Goal: Navigation & Orientation: Find specific page/section

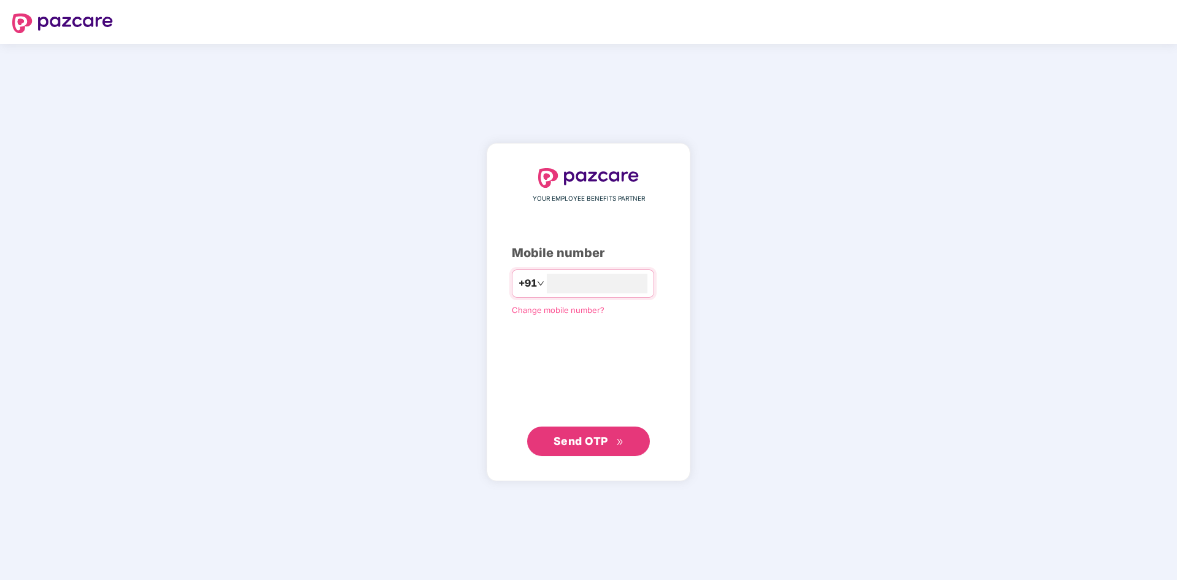
type input "**********"
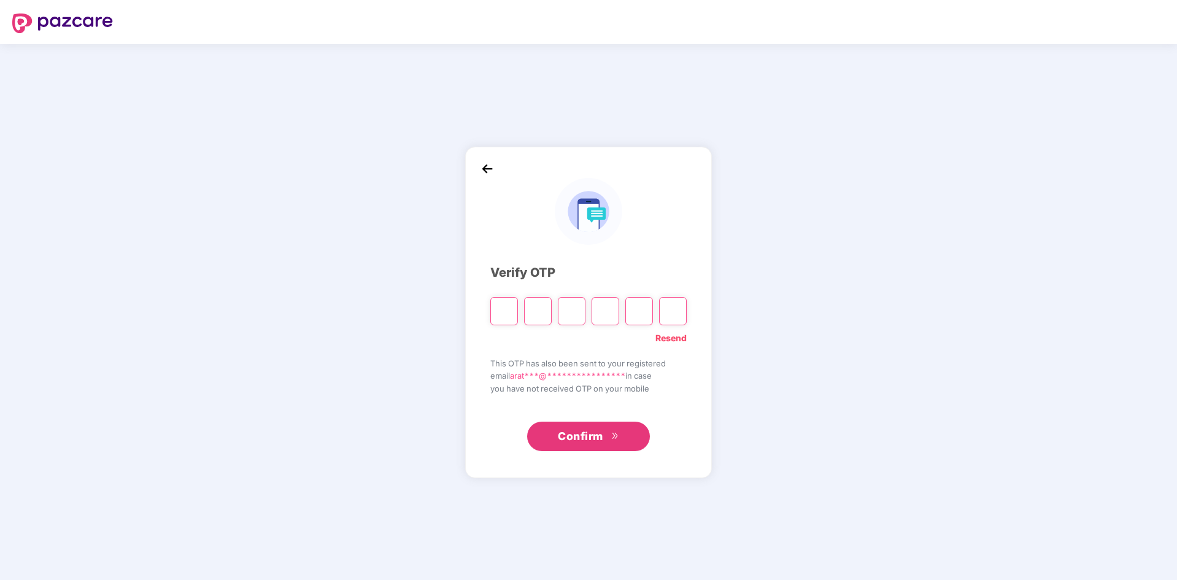
type input "*"
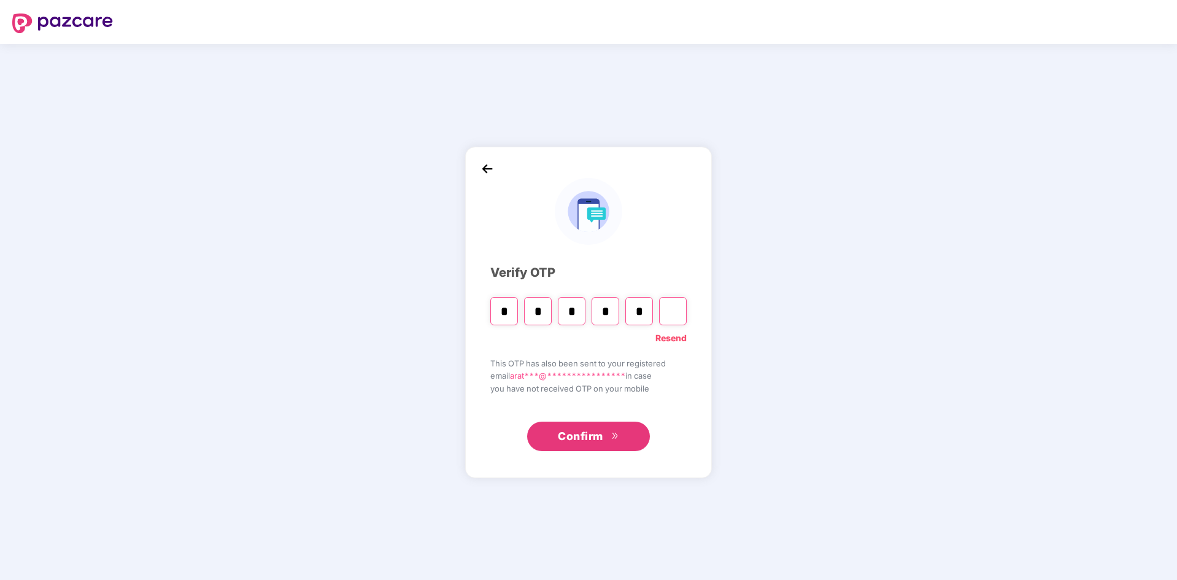
type input "*"
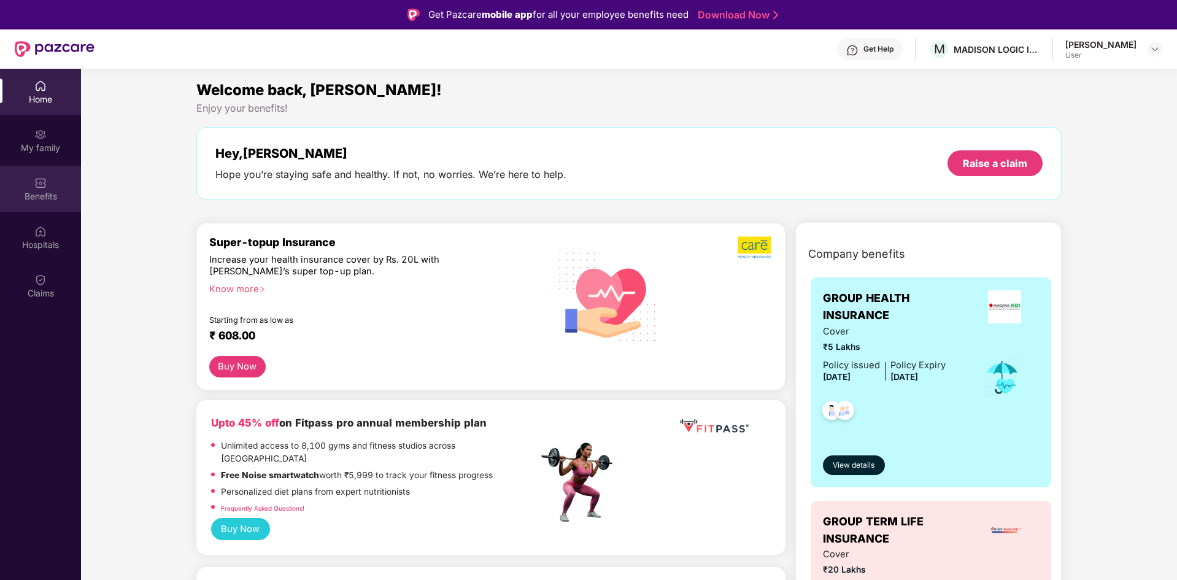
click at [47, 193] on div "Benefits" at bounding box center [40, 196] width 81 height 12
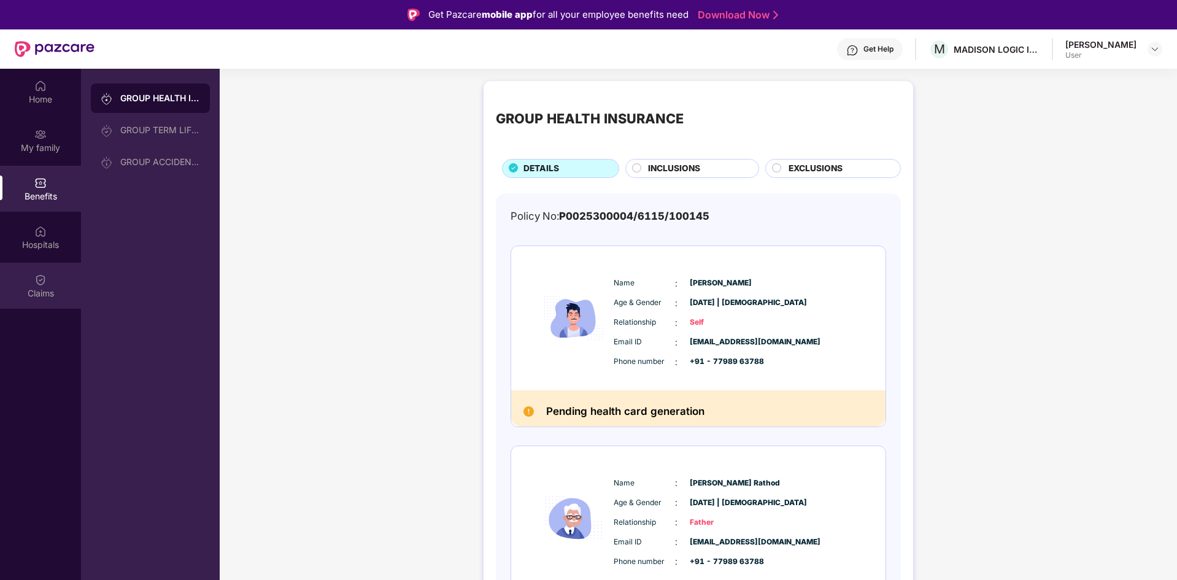
click at [51, 268] on div "Claims" at bounding box center [40, 286] width 81 height 46
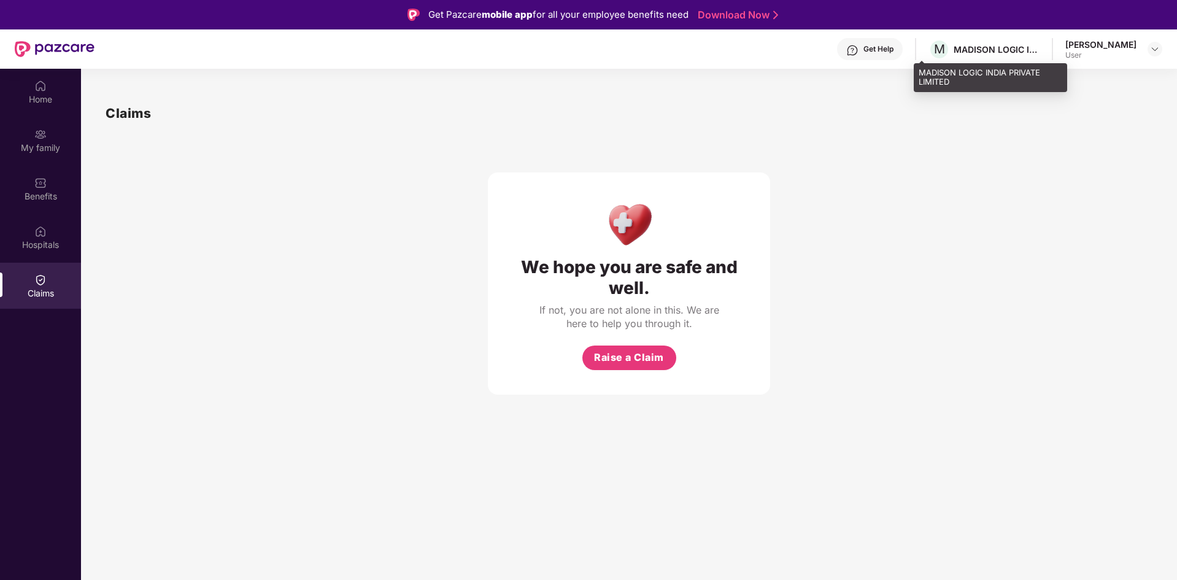
click at [954, 48] on div "MADISON LOGIC INDIA PRIVATE LIMITED" at bounding box center [997, 50] width 86 height 12
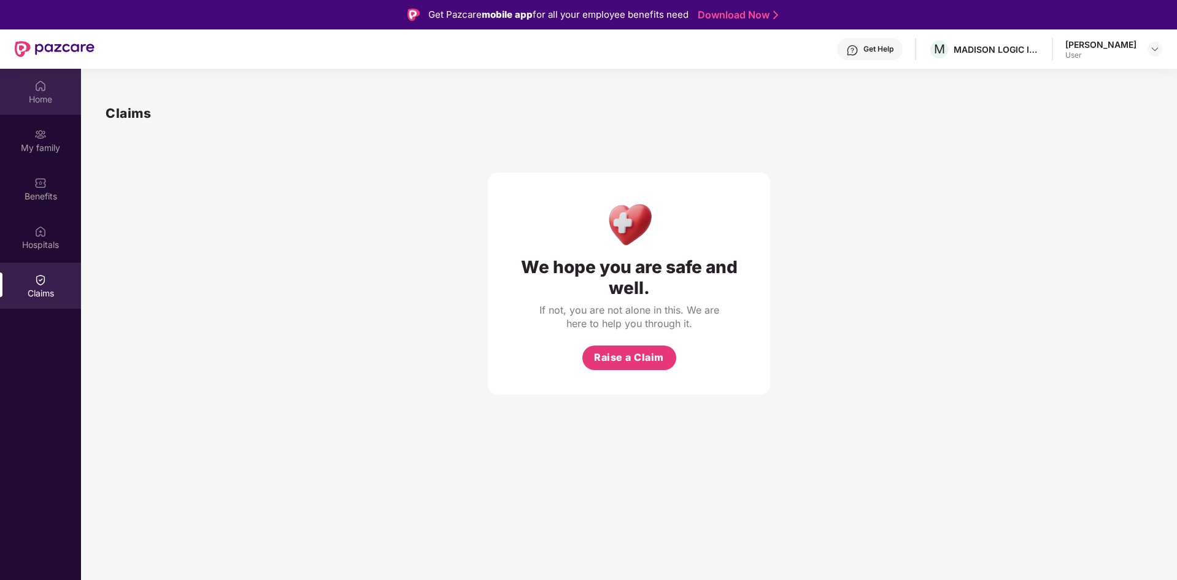
click at [33, 98] on div "Home" at bounding box center [40, 99] width 81 height 12
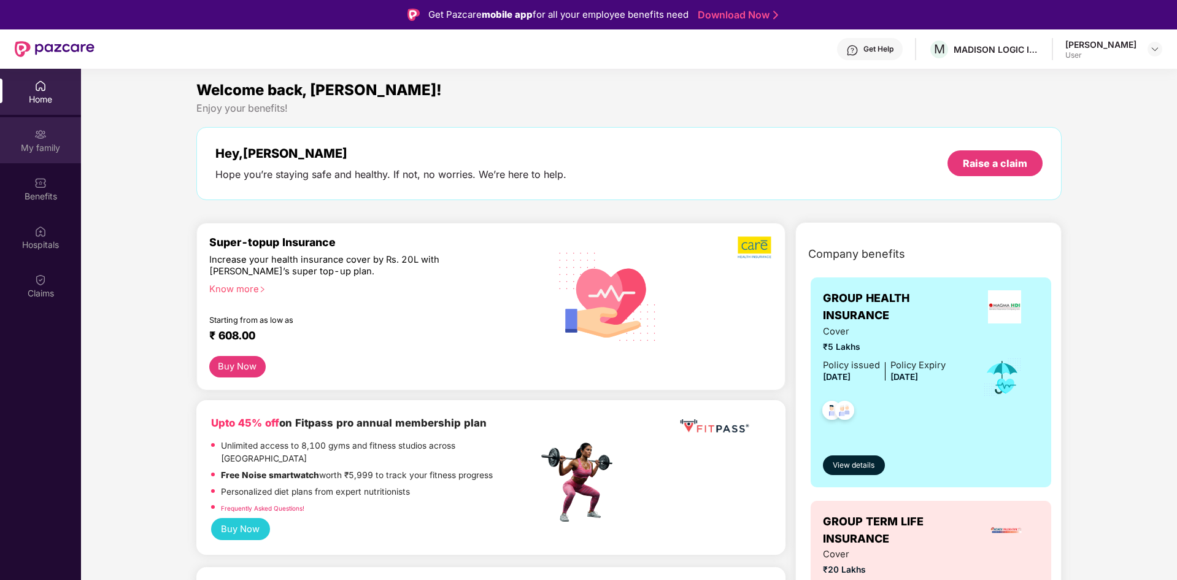
click at [34, 125] on div "My family" at bounding box center [40, 140] width 81 height 46
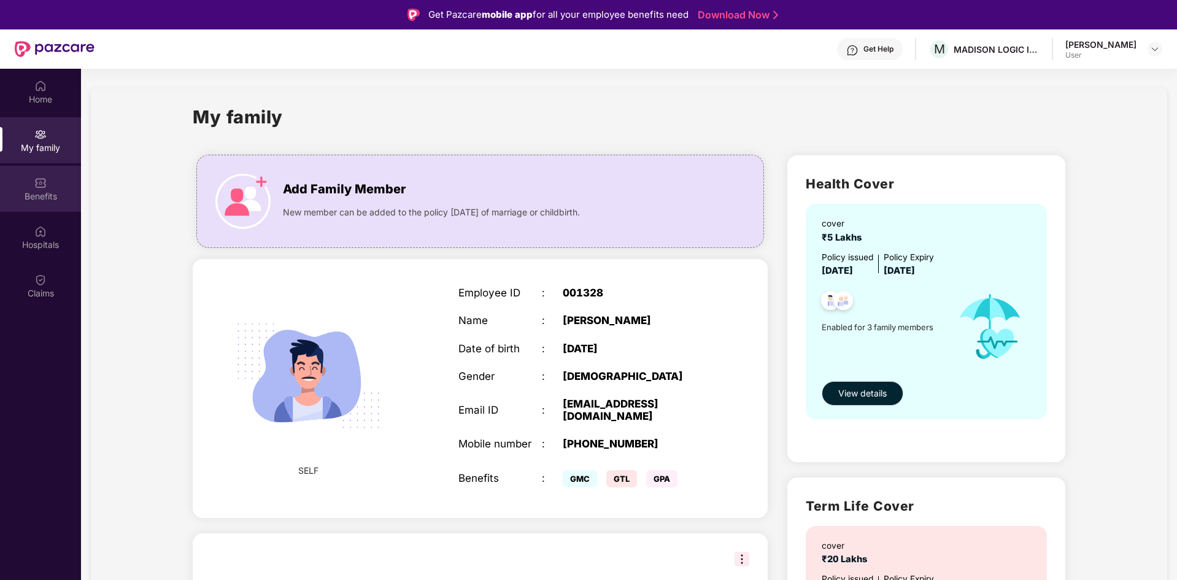
click at [47, 196] on div "Benefits" at bounding box center [40, 196] width 81 height 12
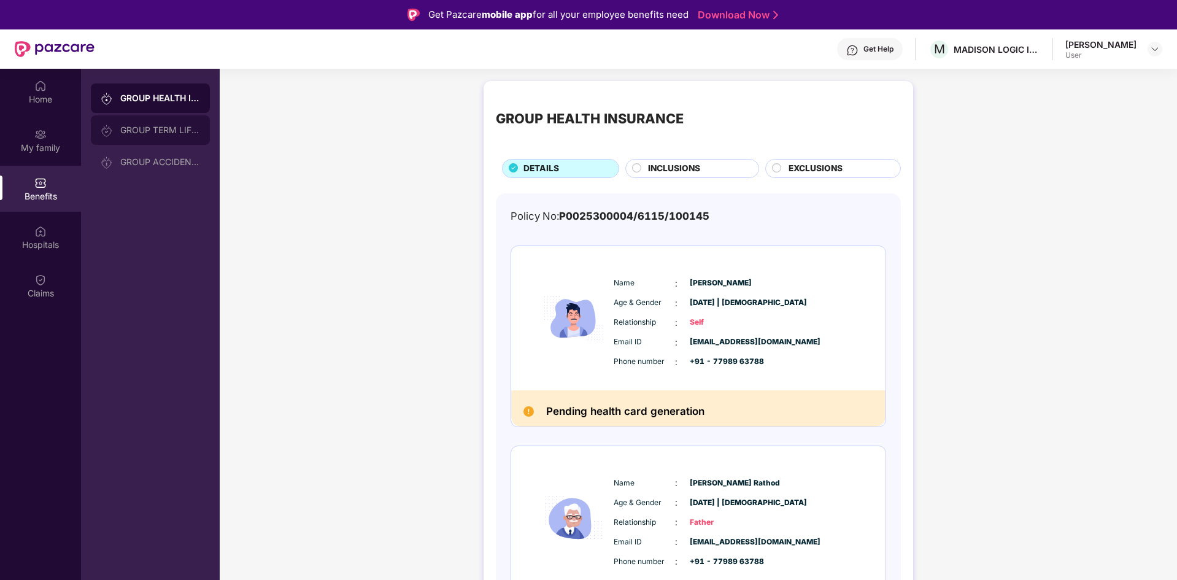
click at [190, 125] on div "GROUP TERM LIFE INSURANCE" at bounding box center [150, 129] width 119 height 29
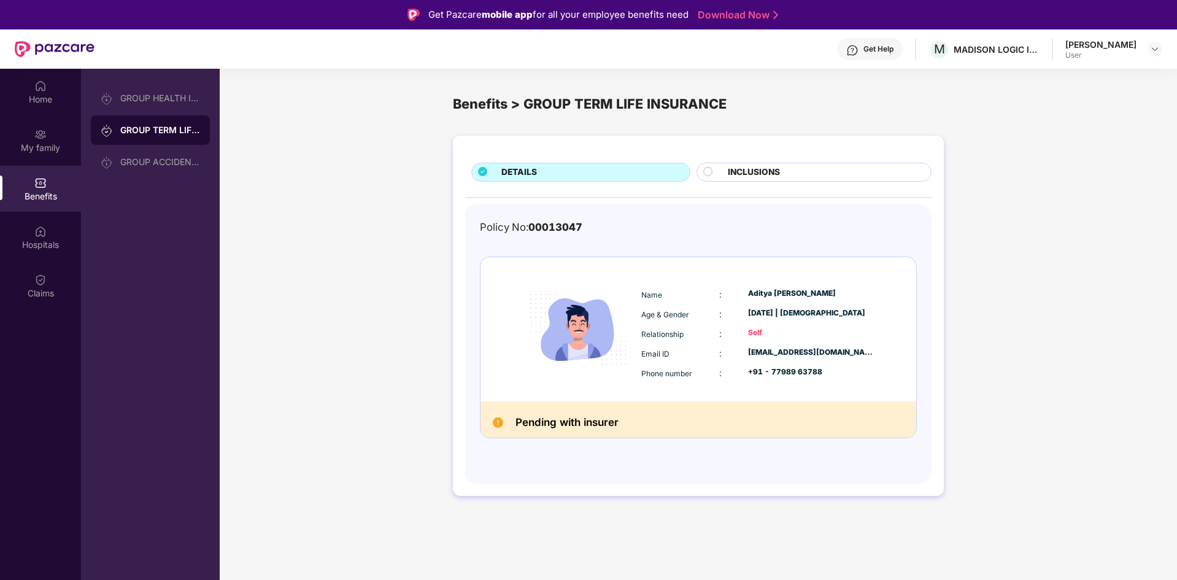
click at [770, 170] on span "INCLUSIONS" at bounding box center [754, 173] width 52 height 14
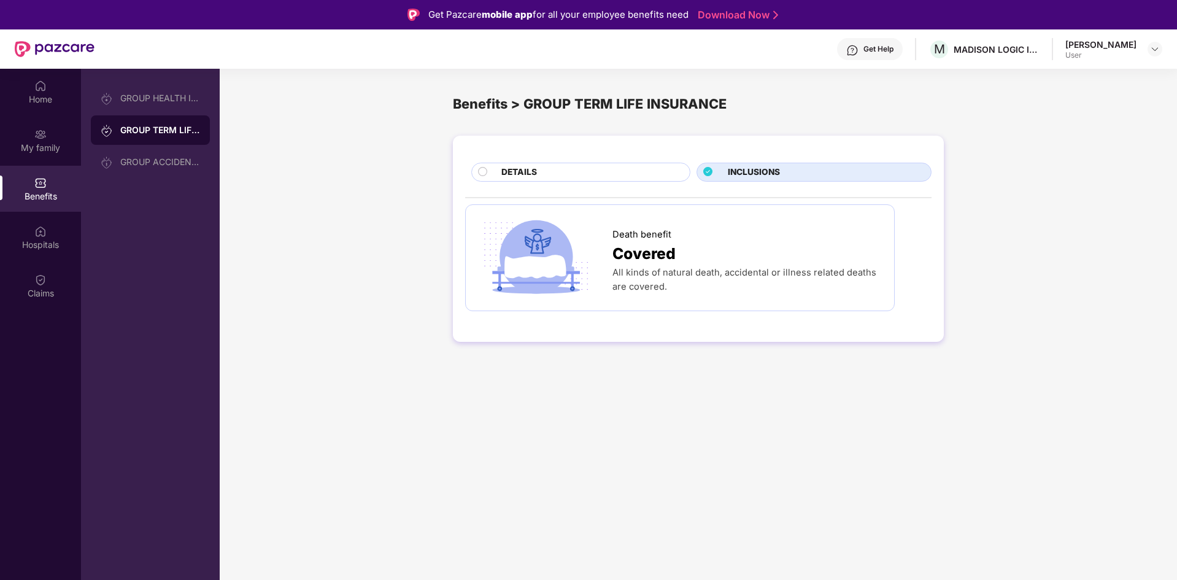
click at [575, 167] on div "DETAILS" at bounding box center [589, 173] width 188 height 15
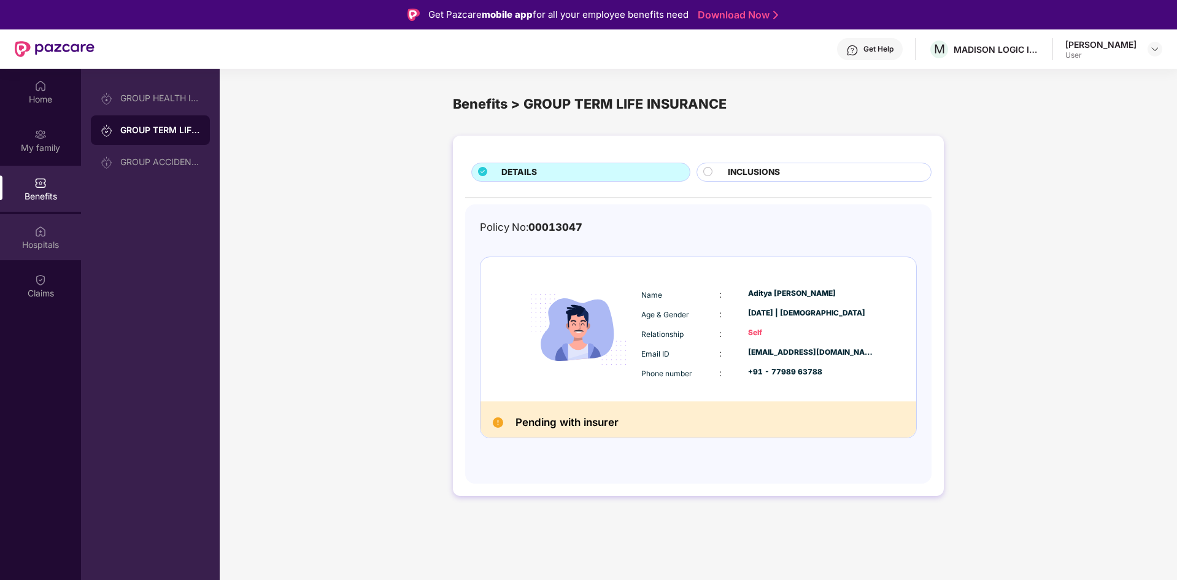
click at [58, 228] on div "Hospitals" at bounding box center [40, 237] width 81 height 46
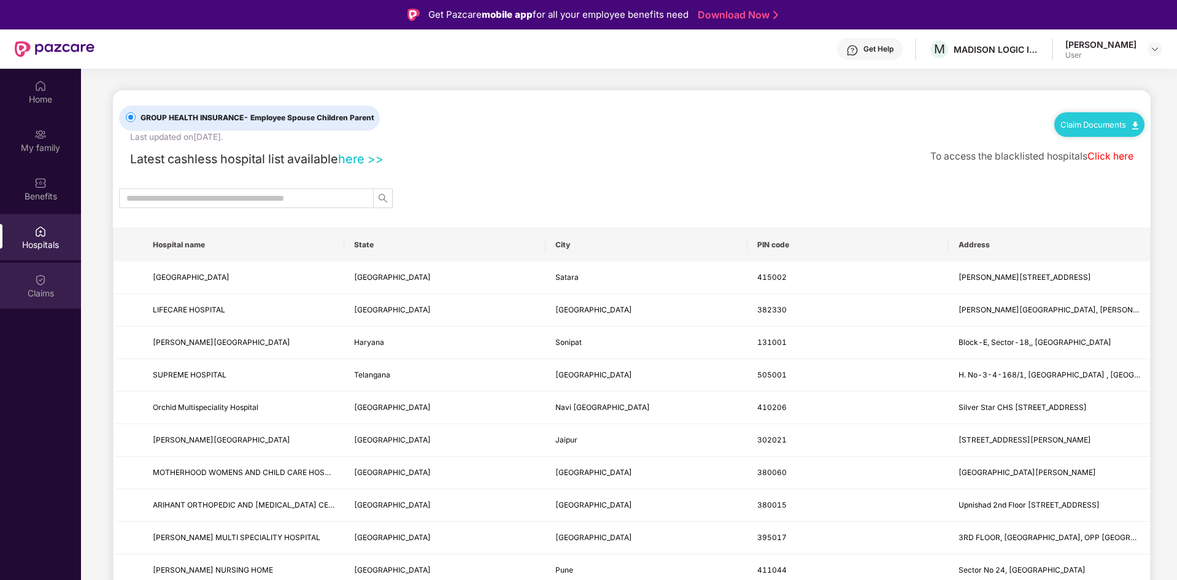
click at [50, 268] on div "Claims" at bounding box center [40, 286] width 81 height 46
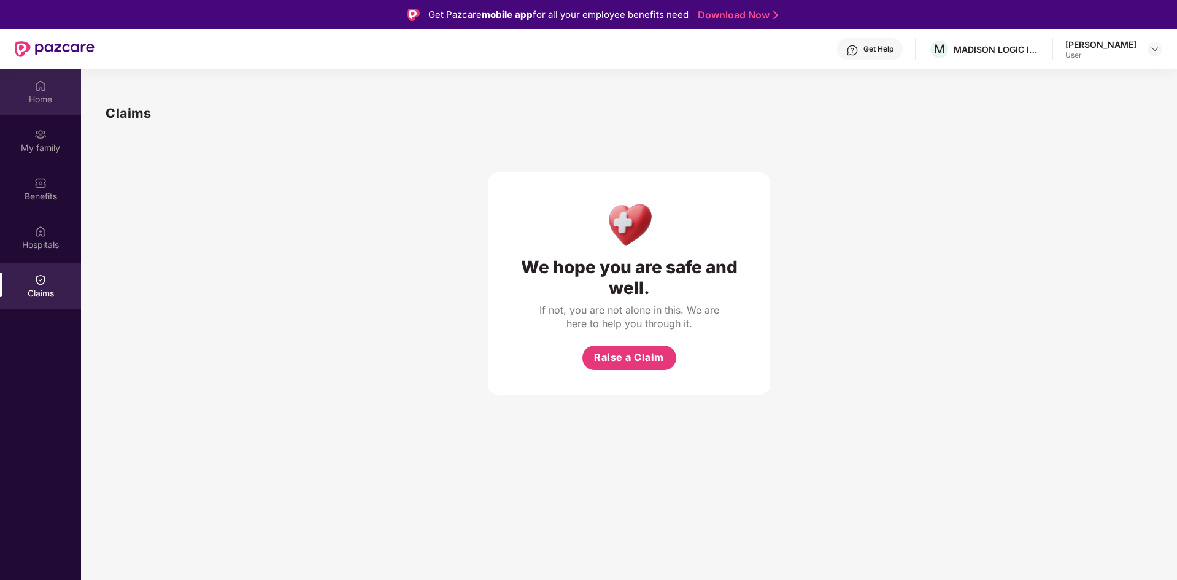
click at [21, 91] on div "Home" at bounding box center [40, 92] width 81 height 46
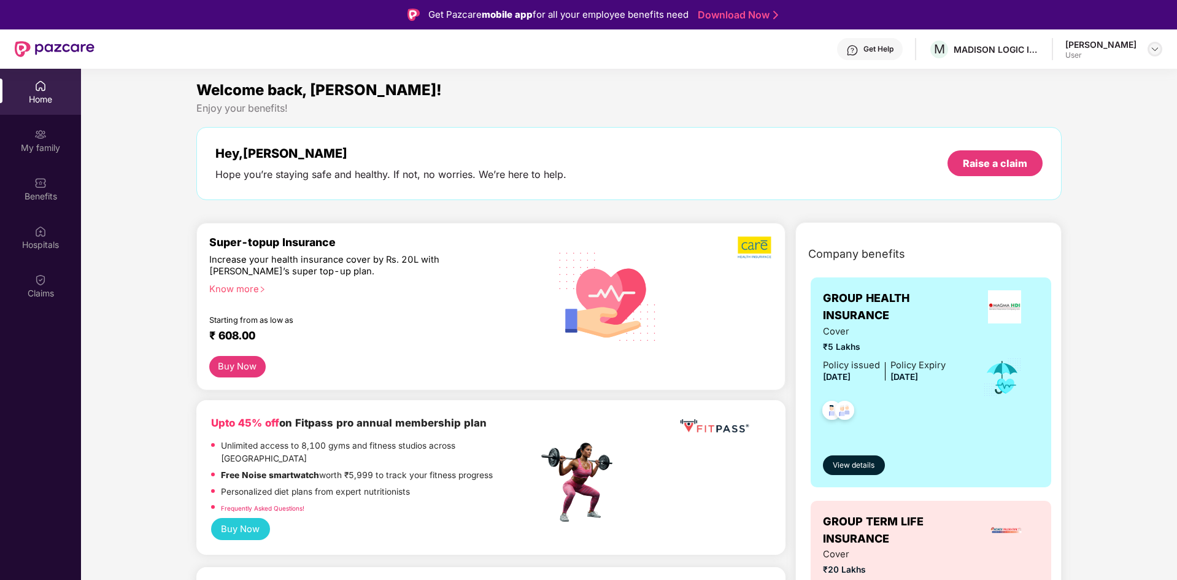
click at [1155, 46] on img at bounding box center [1155, 49] width 10 height 10
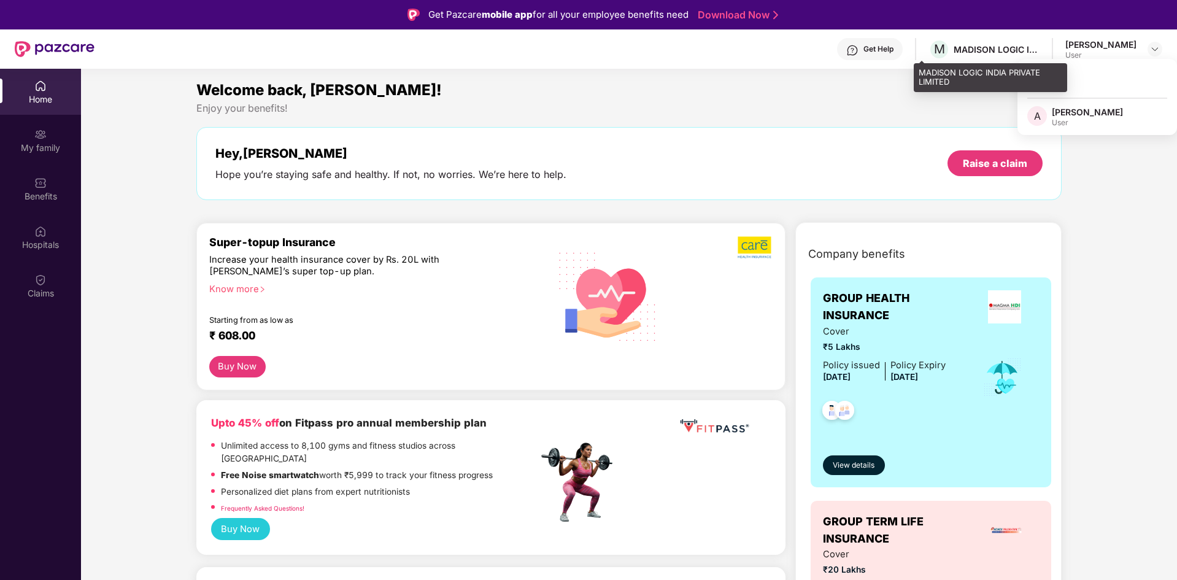
click at [1002, 40] on div "M MADISON LOGIC INDIA PRIVATE LIMITED" at bounding box center [984, 49] width 111 height 21
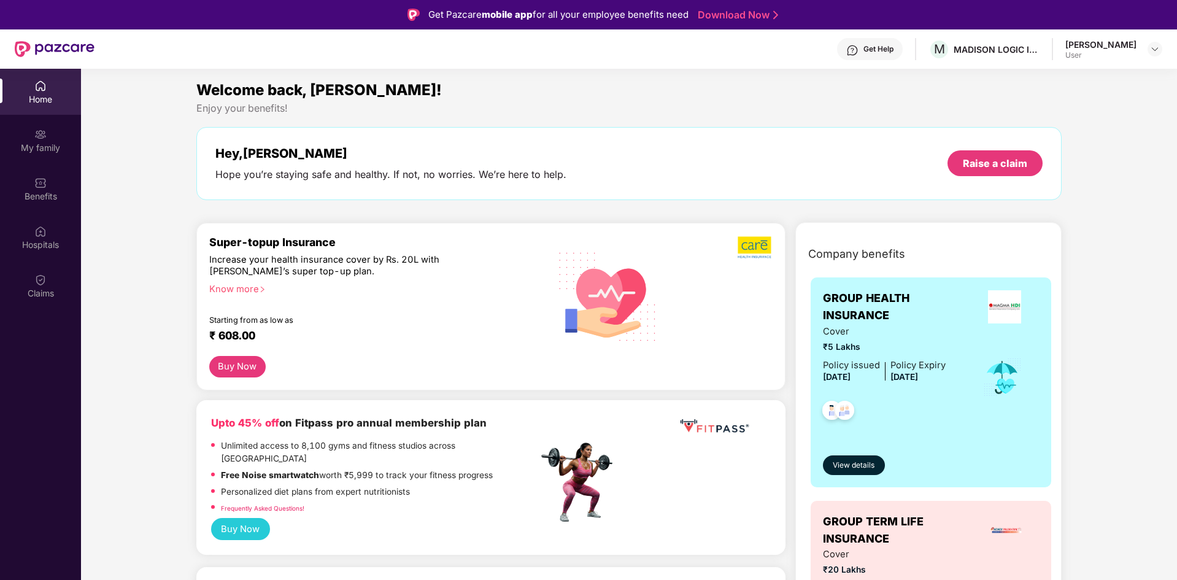
click at [846, 52] on div "Get Help" at bounding box center [870, 49] width 66 height 22
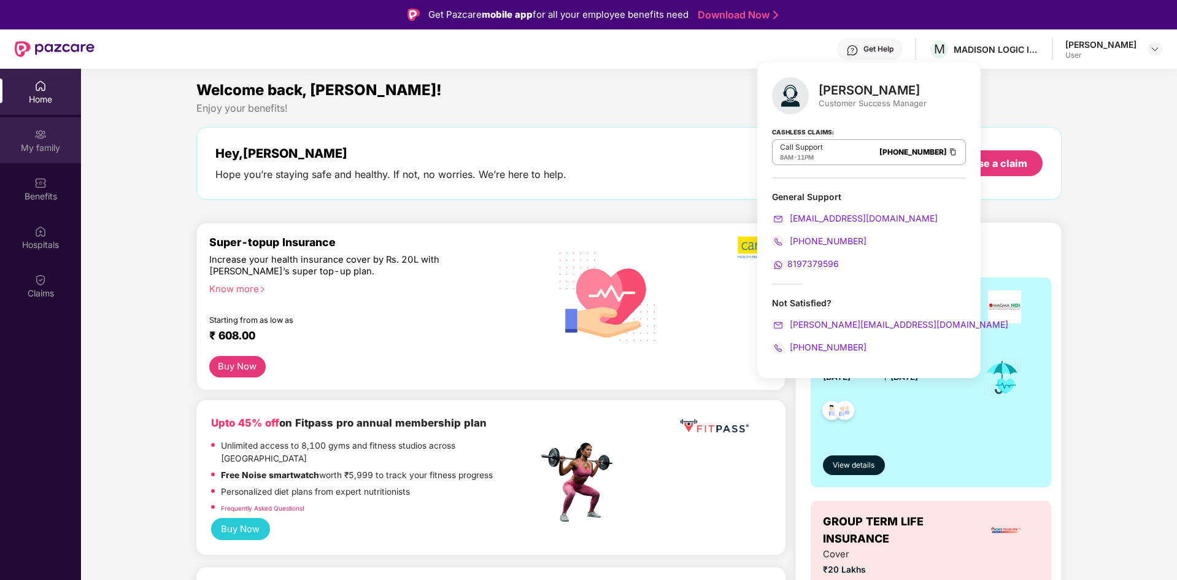
click at [60, 141] on div "My family" at bounding box center [40, 140] width 81 height 46
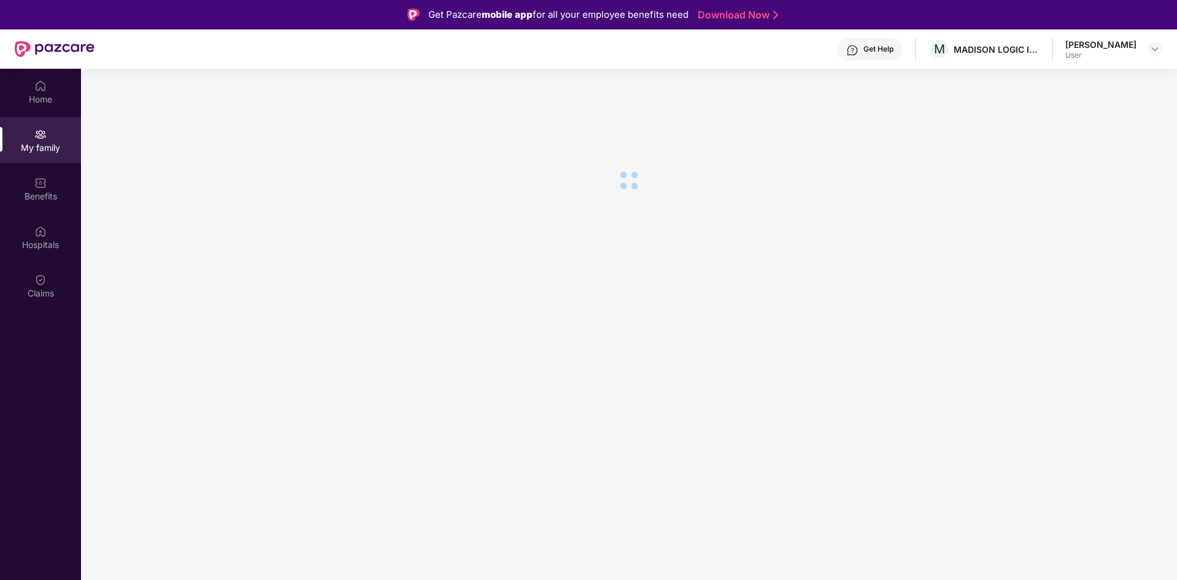
click at [49, 180] on div "Benefits" at bounding box center [40, 189] width 81 height 46
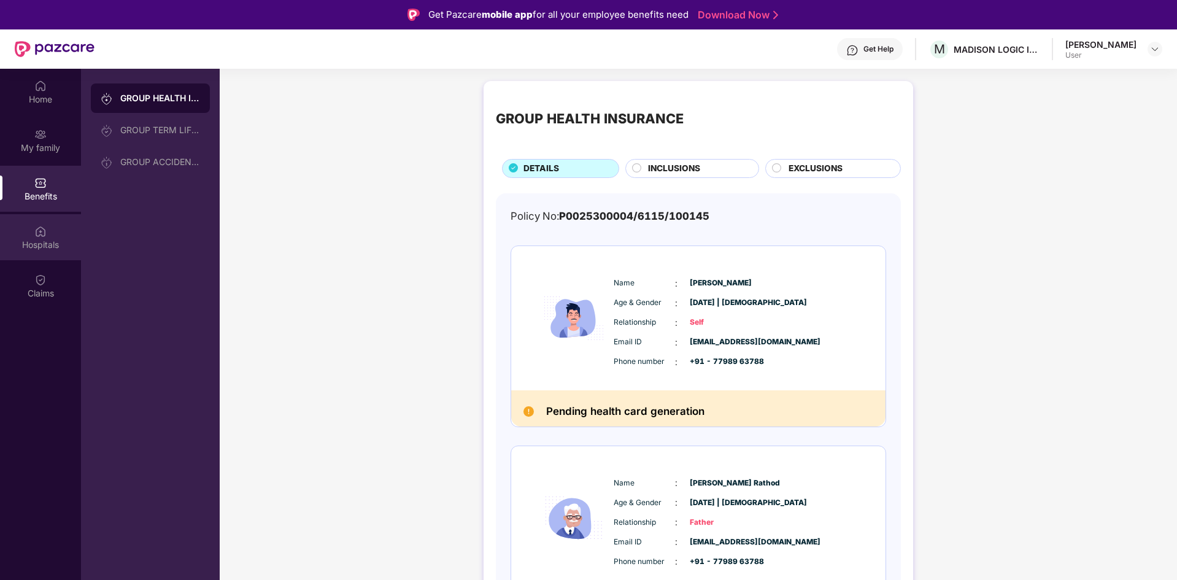
click at [53, 231] on div "Hospitals" at bounding box center [40, 237] width 81 height 46
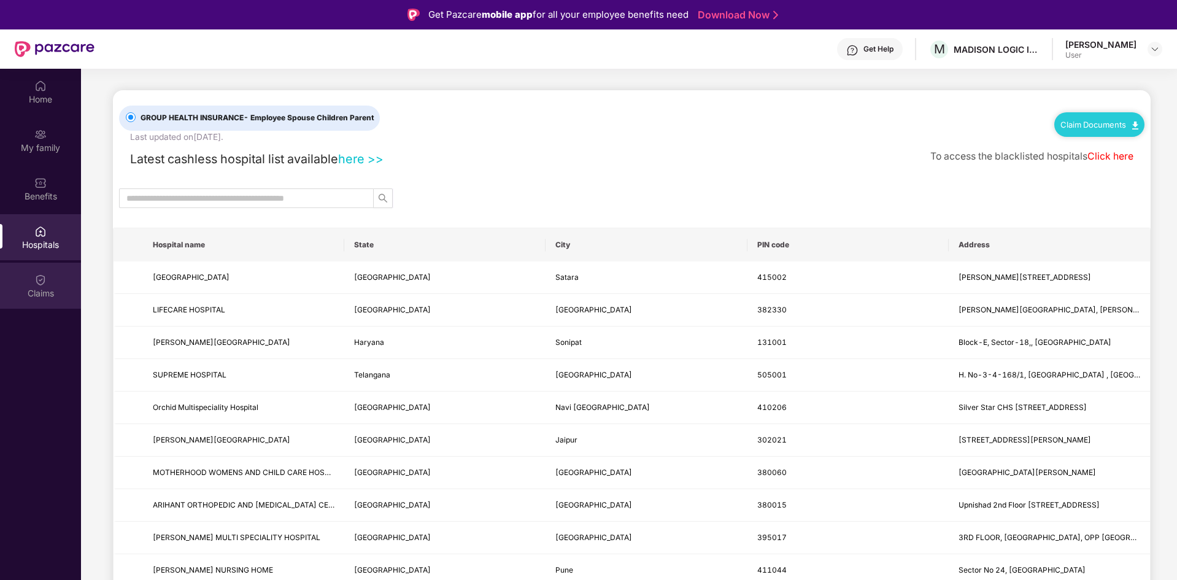
click at [52, 271] on div "Claims" at bounding box center [40, 286] width 81 height 46
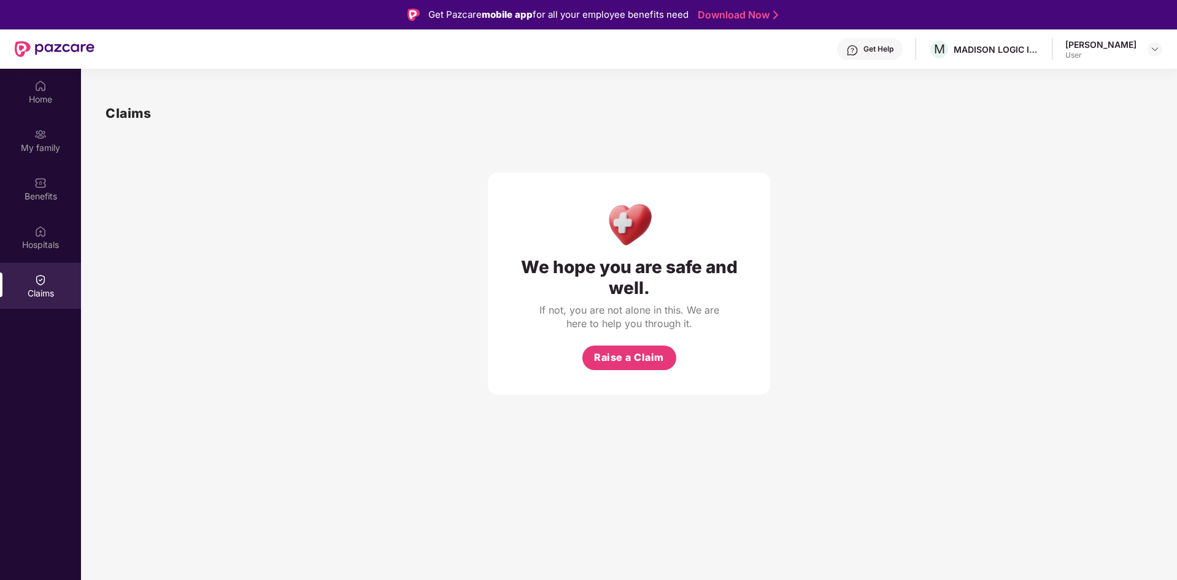
click at [45, 115] on div "Home My family Benefits Hospitals Claims" at bounding box center [40, 190] width 81 height 242
